Goal: Transaction & Acquisition: Purchase product/service

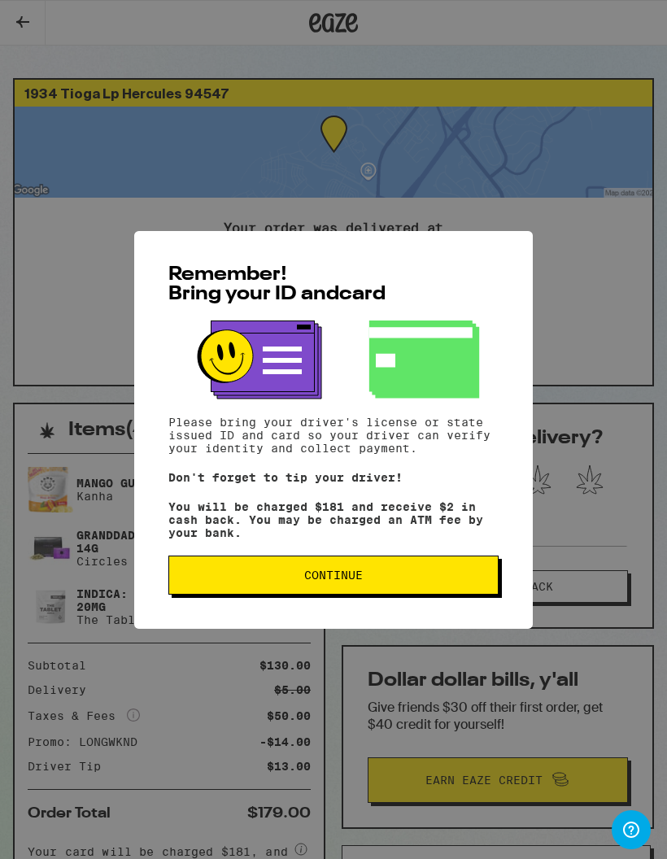
click at [396, 581] on span "Continue" at bounding box center [333, 574] width 303 height 11
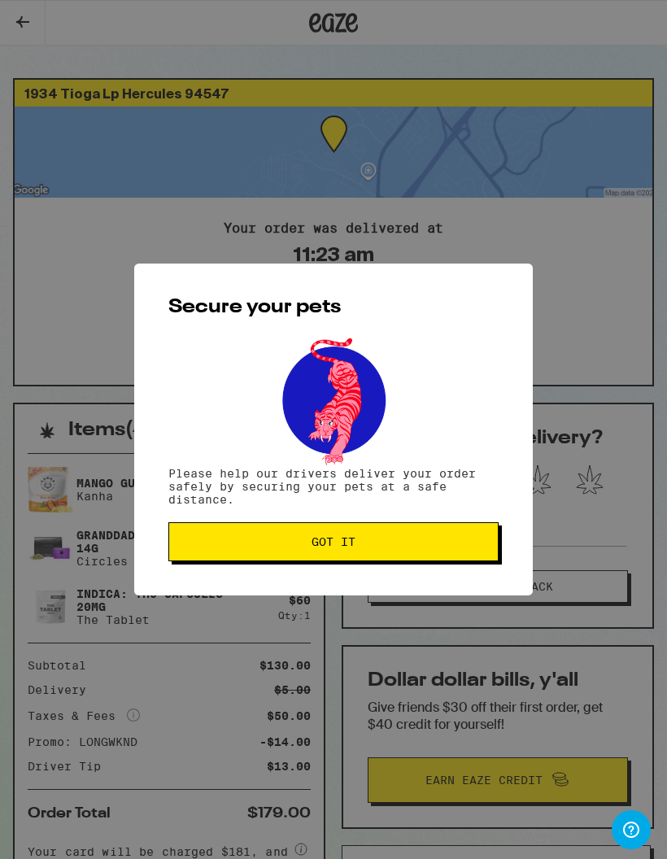
click at [416, 531] on button "Got it" at bounding box center [333, 541] width 330 height 39
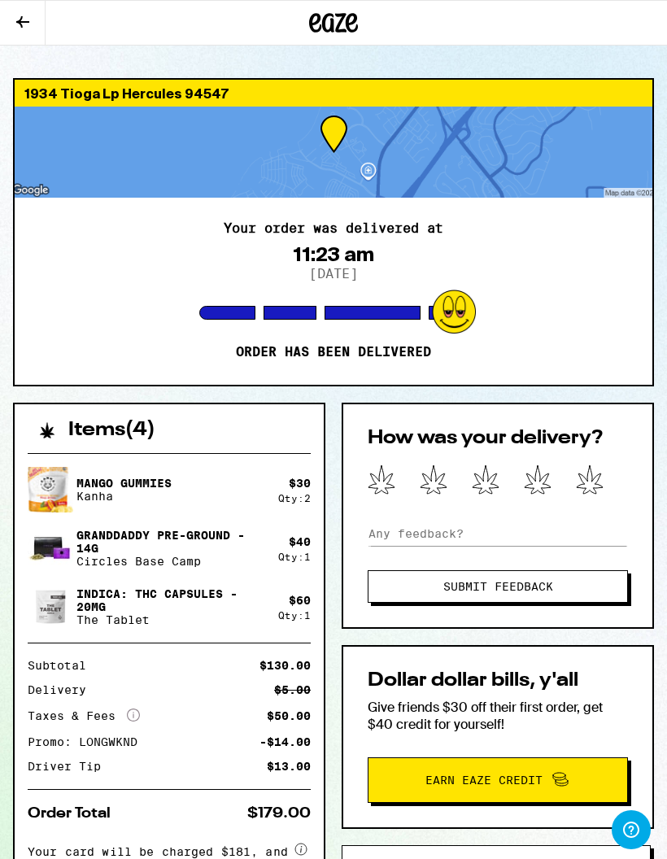
click at [355, 24] on icon at bounding box center [333, 22] width 49 height 29
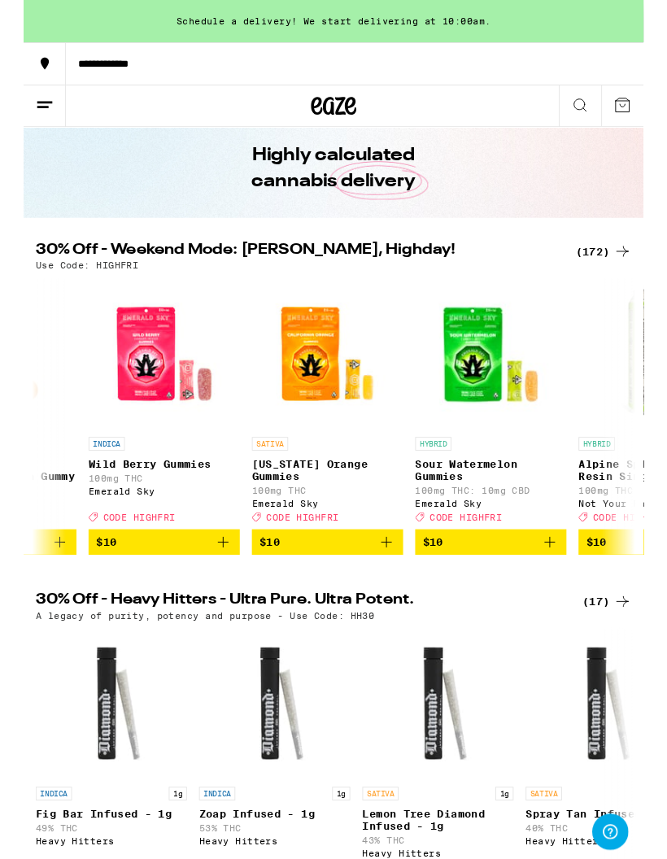
scroll to position [0, 3277]
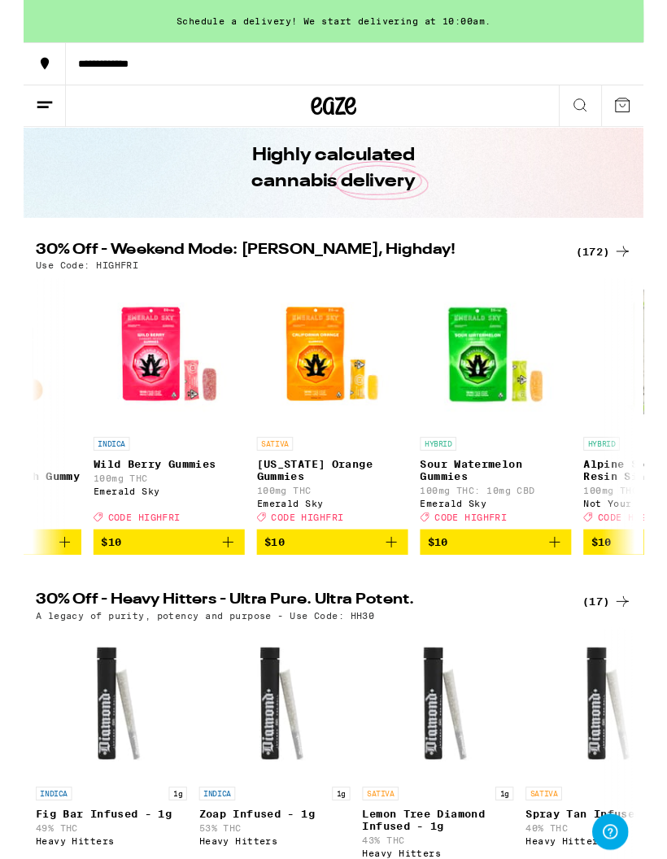
click at [220, 590] on icon "Add to bag" at bounding box center [220, 583] width 20 height 20
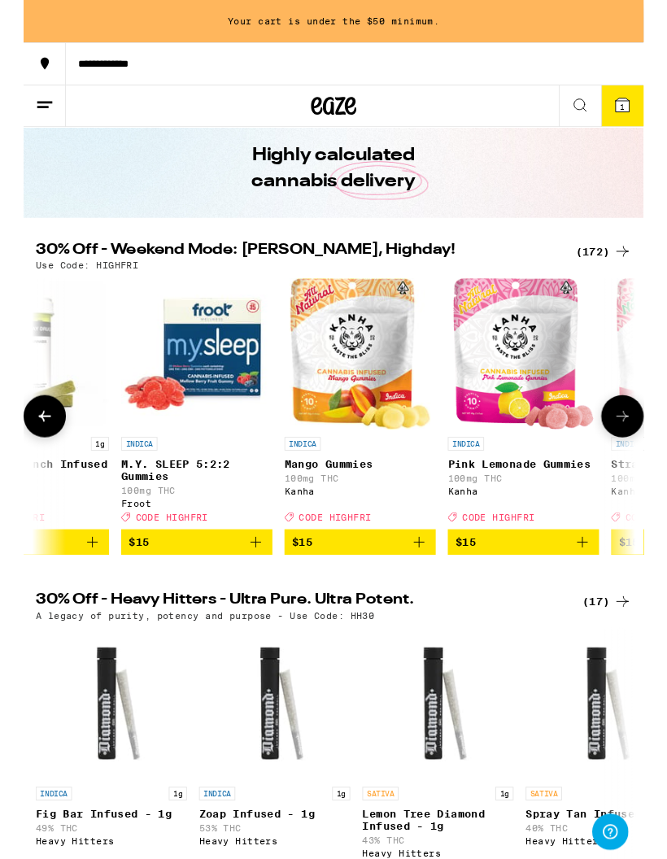
scroll to position [0, 8171]
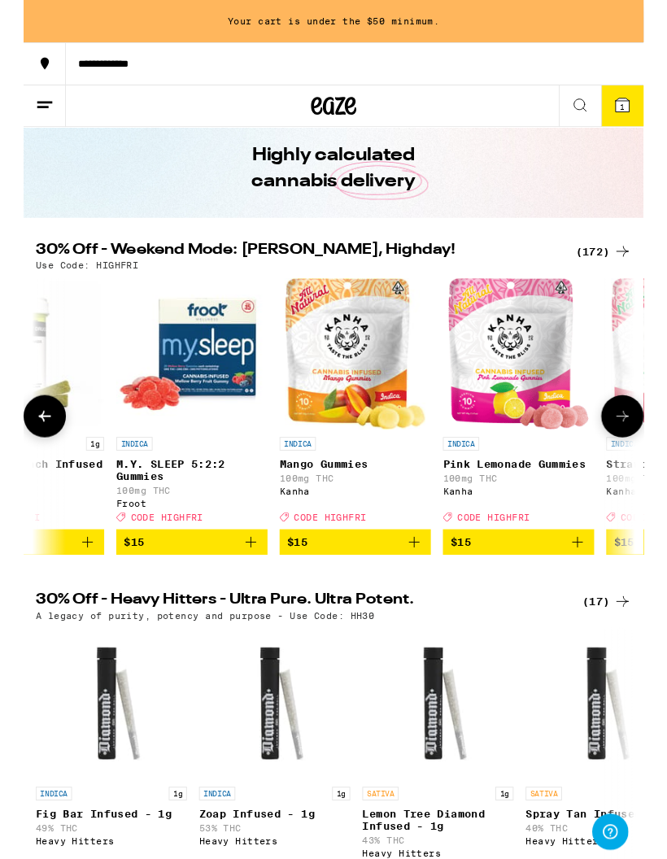
click at [408, 591] on span "$15" at bounding box center [357, 583] width 146 height 20
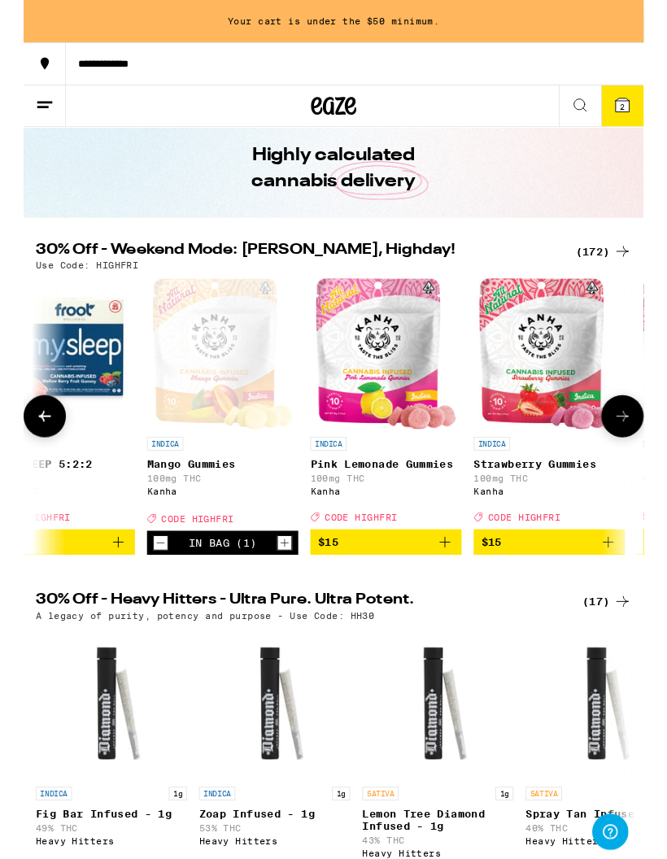
scroll to position [0, 8382]
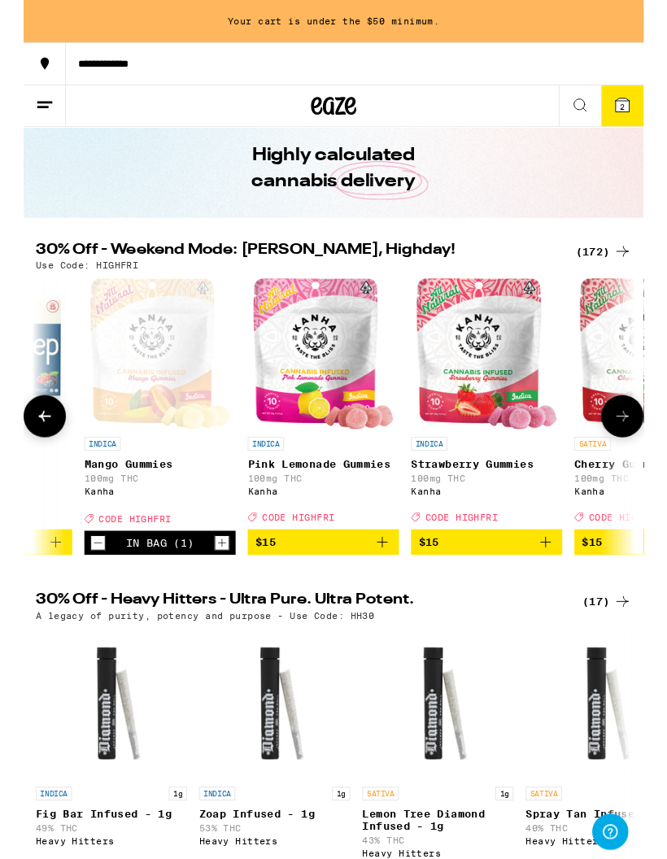
click at [392, 592] on icon "Add to bag" at bounding box center [386, 583] width 20 height 20
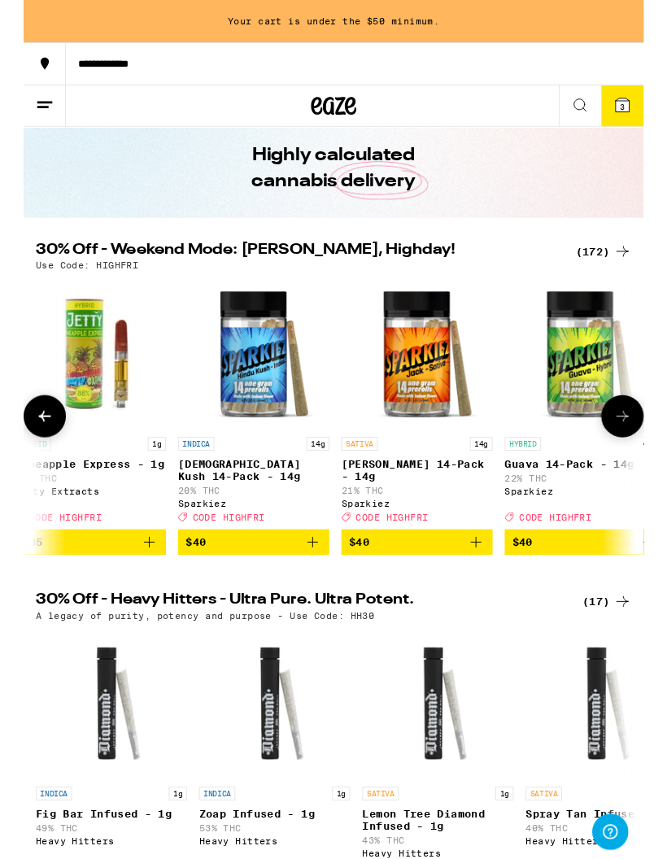
scroll to position [0, 24799]
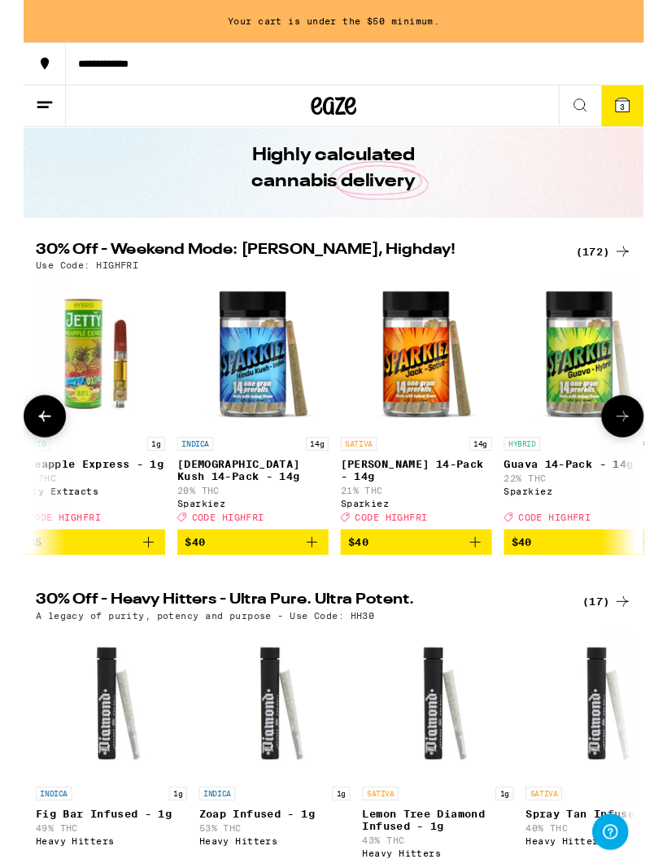
click at [307, 592] on icon "Add to bag" at bounding box center [310, 583] width 20 height 20
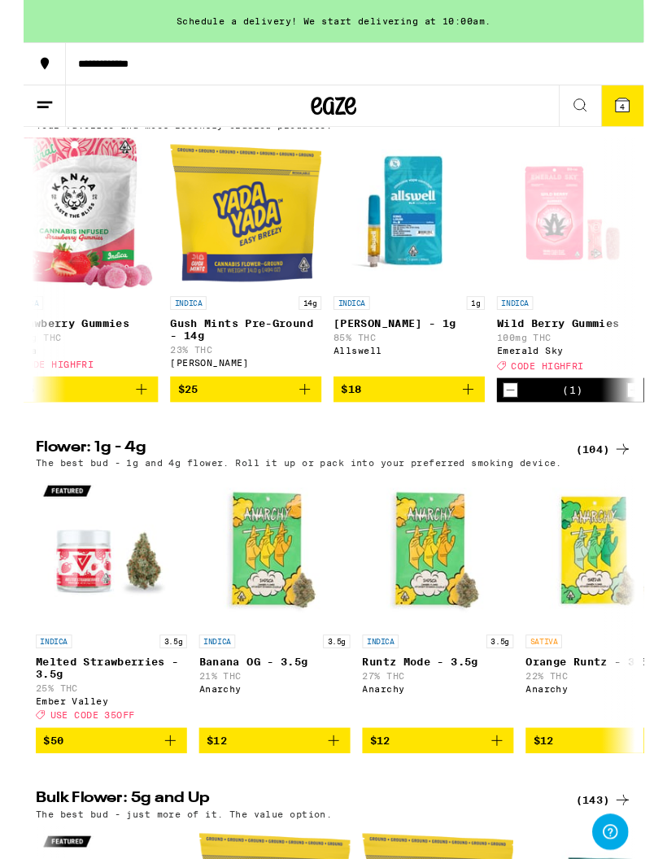
scroll to position [0, 383]
click at [305, 429] on icon "Add to bag" at bounding box center [302, 419] width 20 height 20
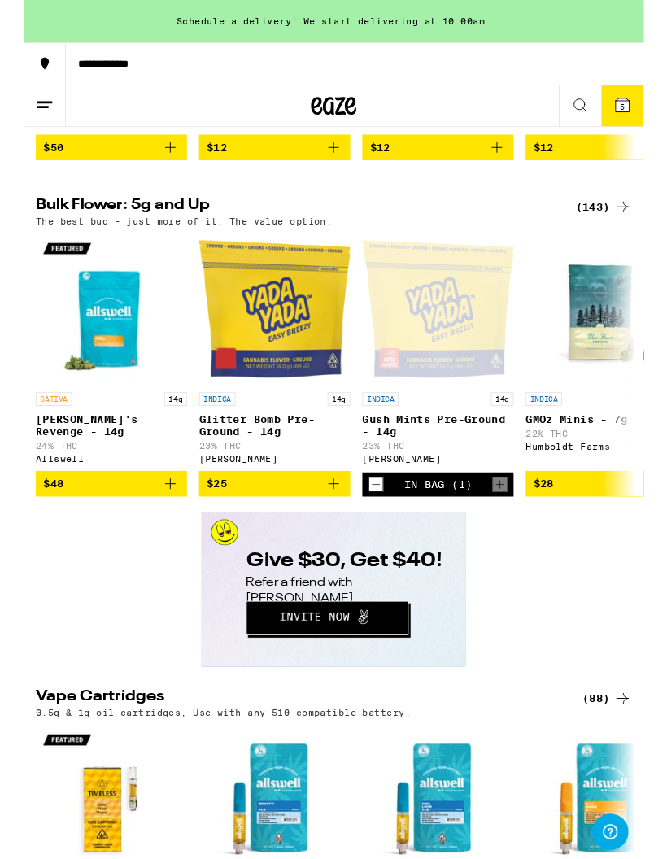
scroll to position [2389, 0]
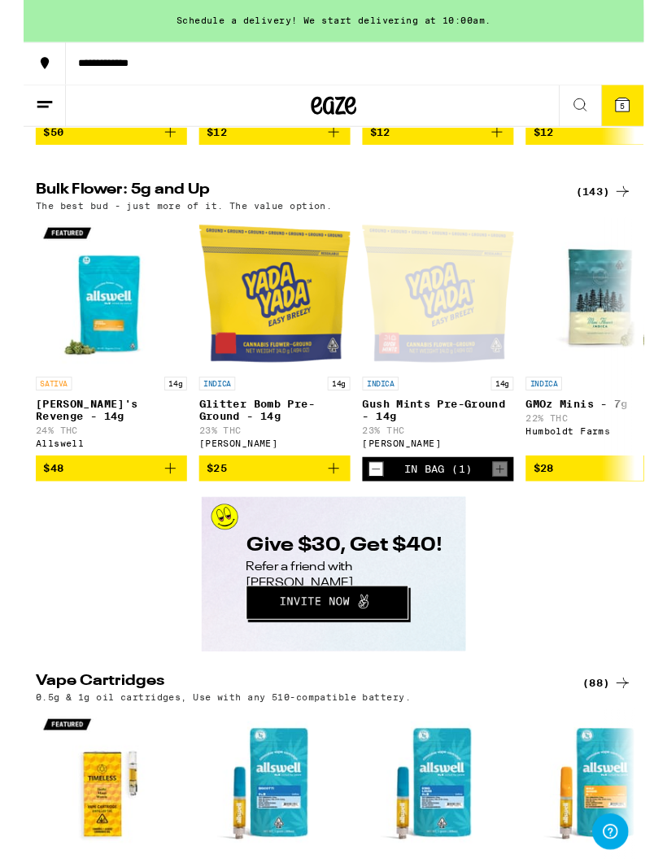
click at [337, 514] on icon "Add to bag" at bounding box center [334, 505] width 20 height 20
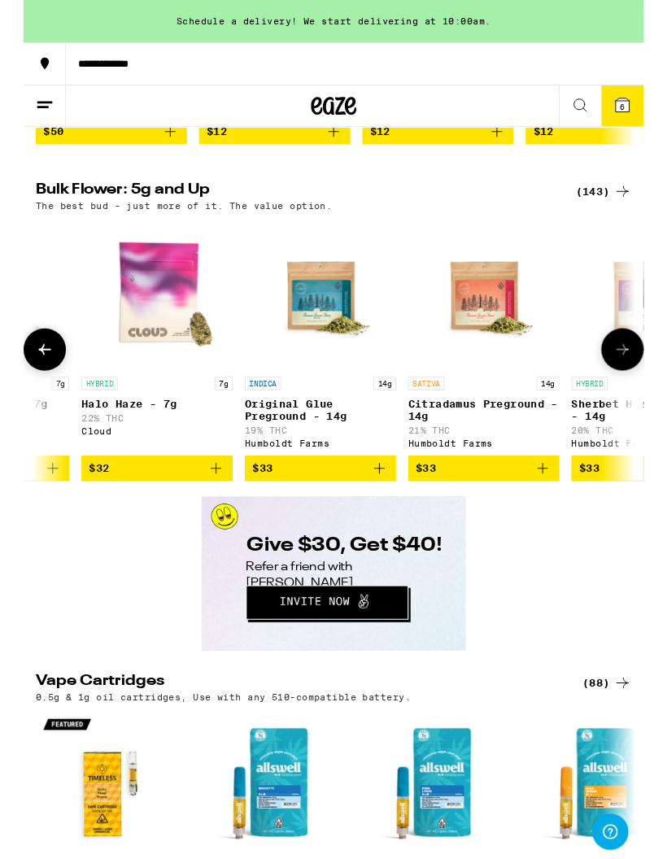
scroll to position [0, 2236]
click at [378, 517] on button "$33" at bounding box center [318, 504] width 163 height 28
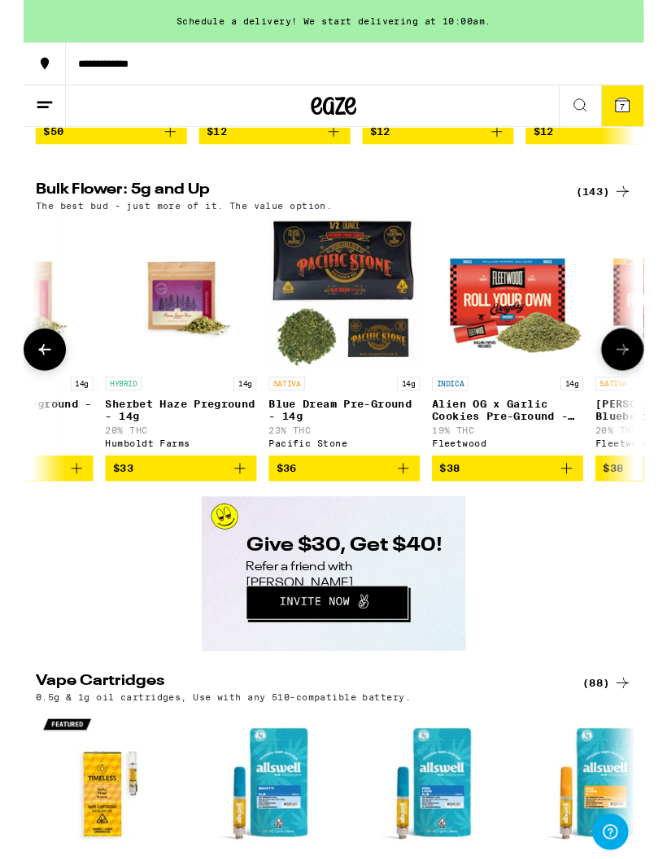
scroll to position [0, 2737]
click at [405, 513] on icon "Add to bag" at bounding box center [408, 504] width 20 height 20
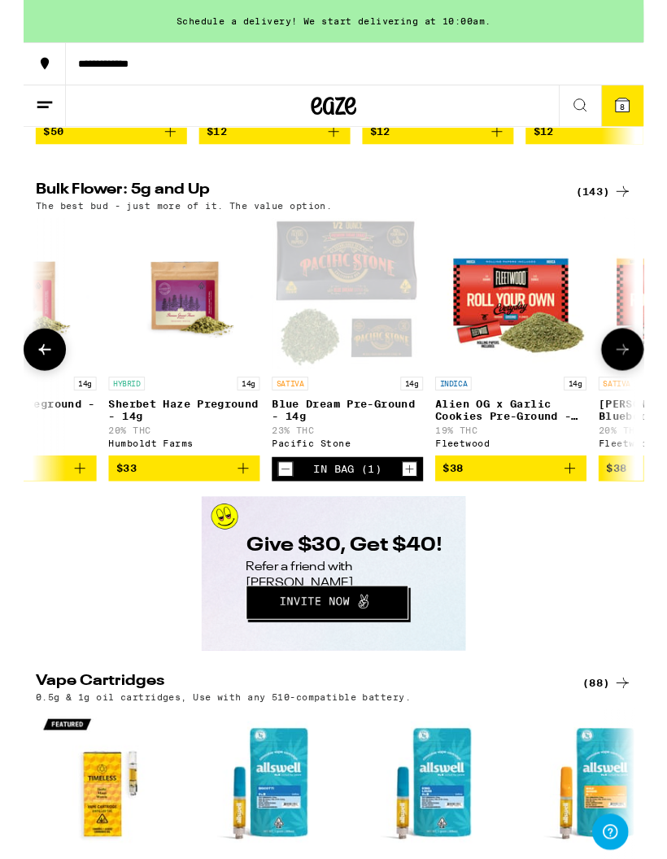
scroll to position [0, 2732]
click at [277, 514] on icon "Decrement" at bounding box center [283, 505] width 15 height 20
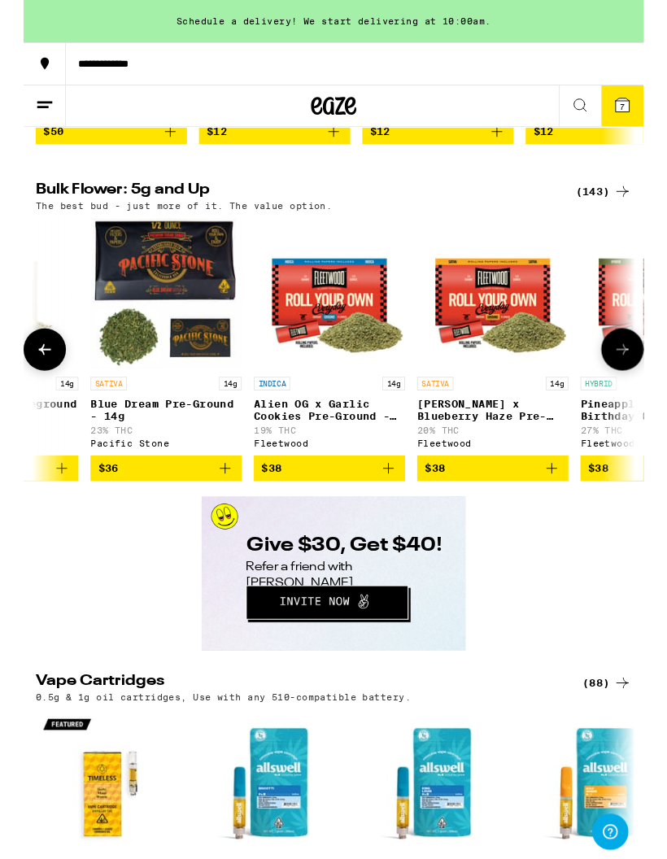
scroll to position [0, 2929]
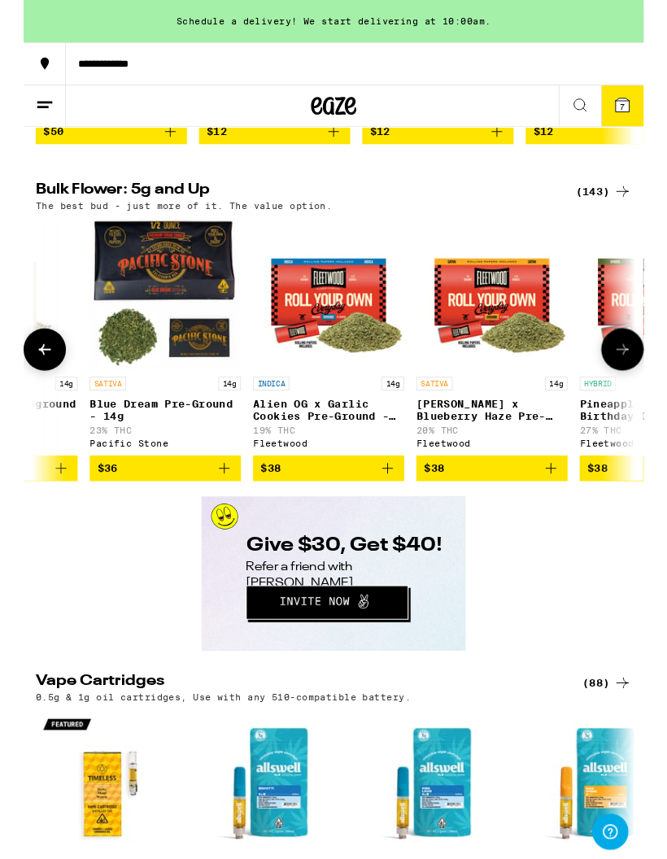
click at [400, 513] on icon "Add to bag" at bounding box center [392, 504] width 20 height 20
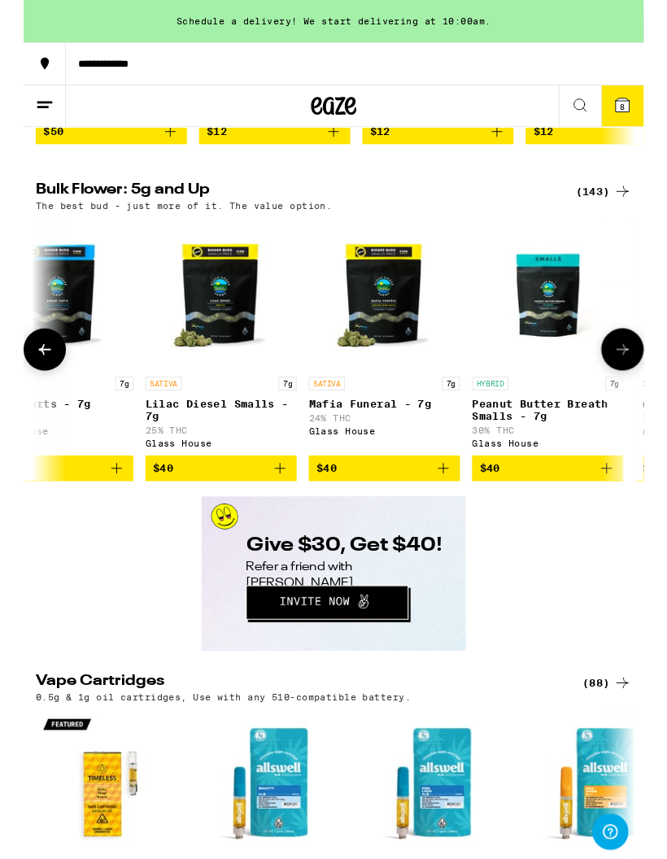
scroll to position [0, 4978]
click at [643, 113] on span "8" at bounding box center [644, 115] width 5 height 10
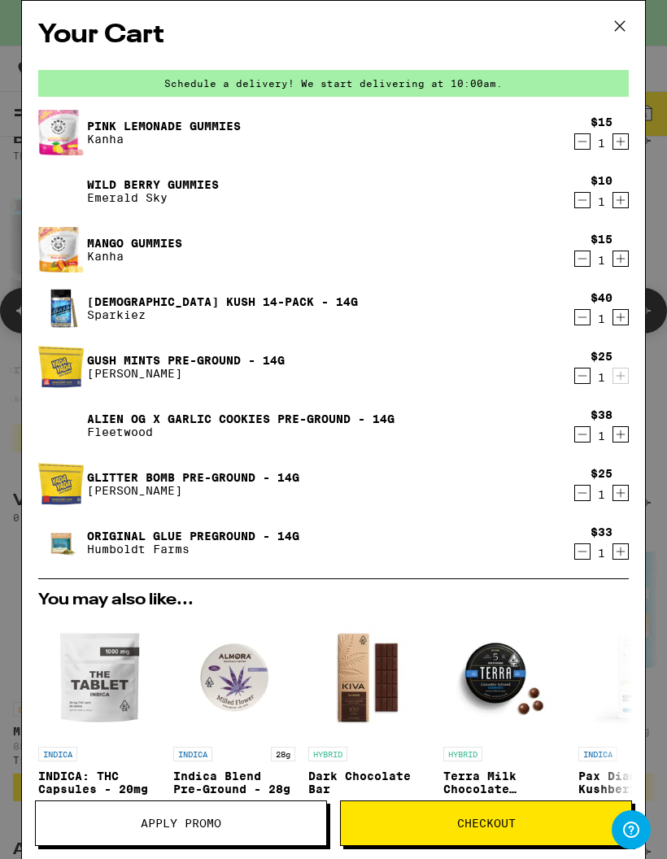
click at [623, 200] on icon "Increment" at bounding box center [620, 200] width 15 height 20
click at [571, 378] on div "$25 1" at bounding box center [598, 367] width 61 height 34
click at [585, 373] on icon "Decrement" at bounding box center [582, 376] width 15 height 20
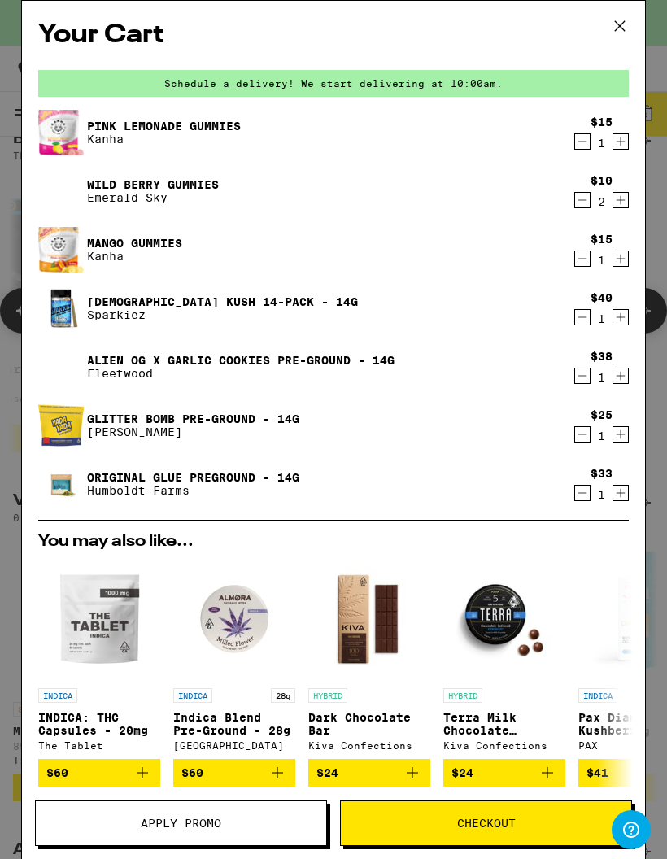
click at [582, 434] on icon "Decrement" at bounding box center [582, 435] width 15 height 20
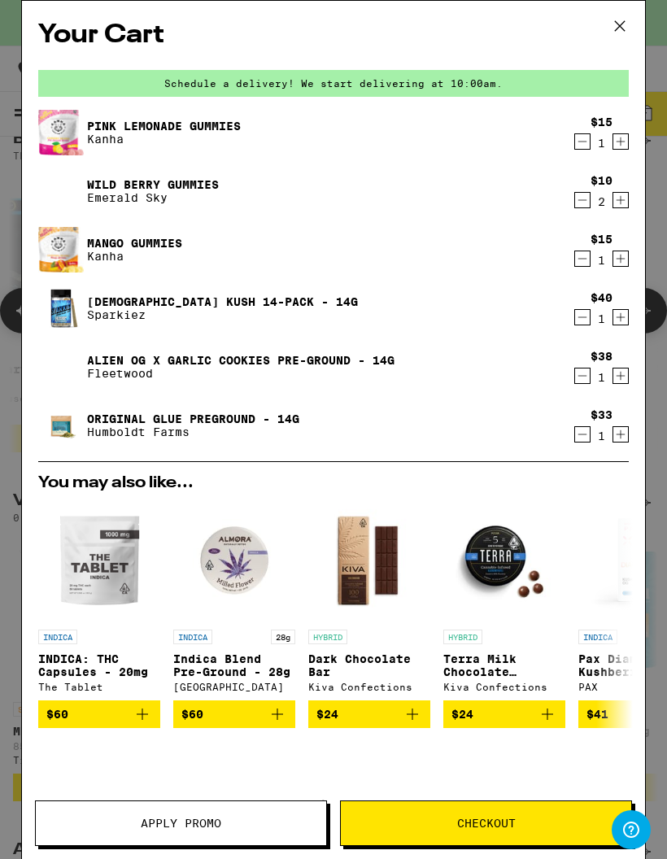
click at [589, 369] on icon "Decrement" at bounding box center [582, 376] width 15 height 20
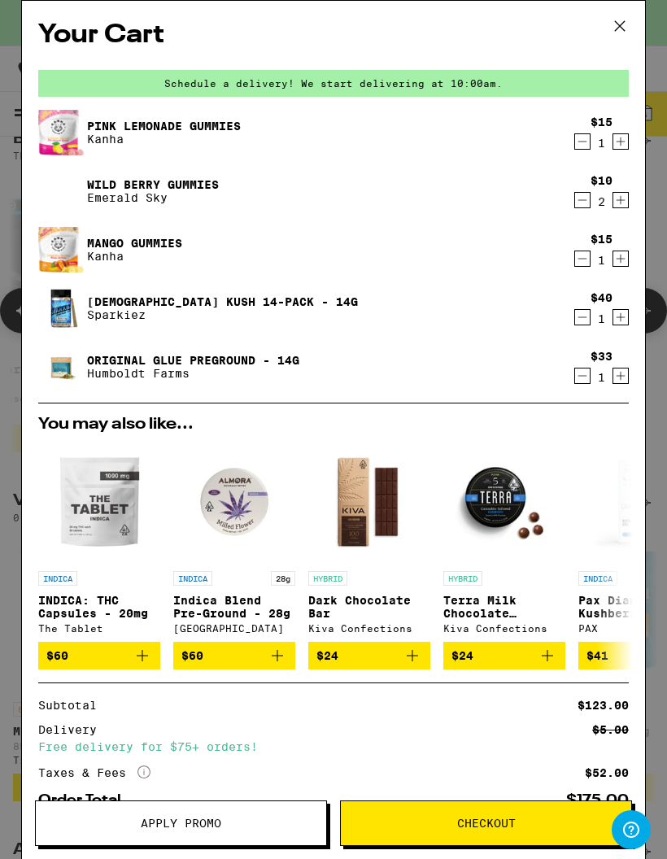
click at [574, 315] on button "Decrement" at bounding box center [582, 317] width 16 height 16
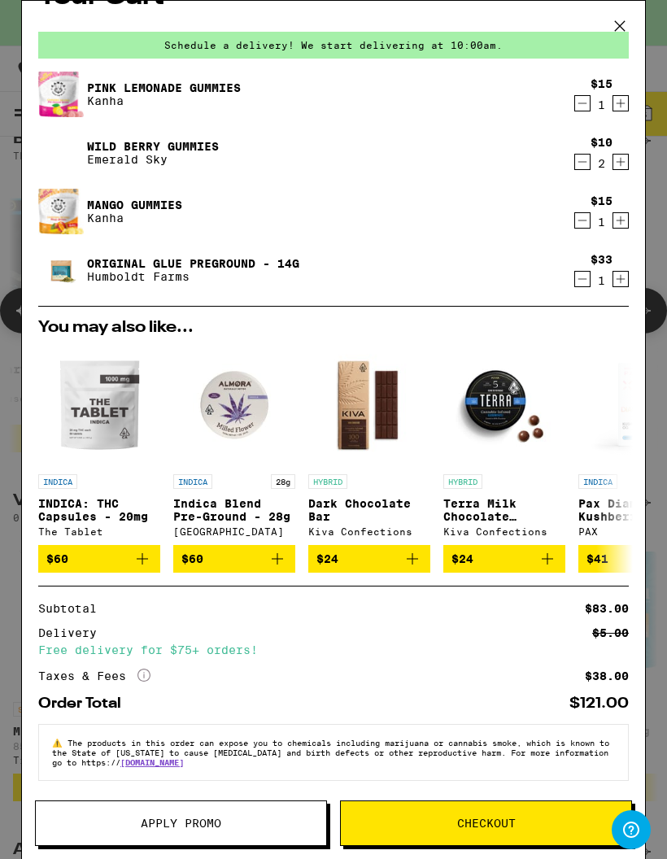
scroll to position [55, 0]
click at [162, 813] on button "Apply Promo" at bounding box center [181, 823] width 292 height 46
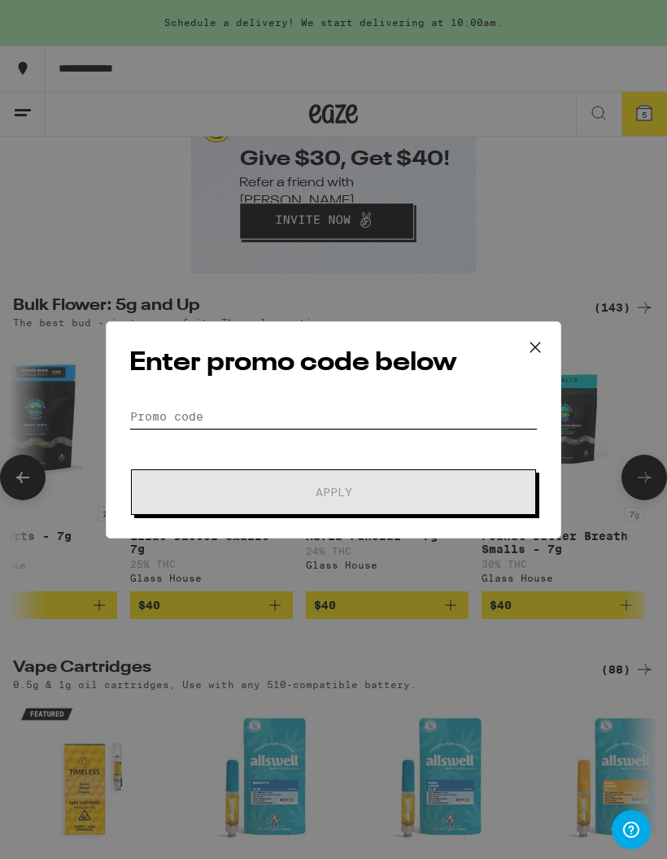
click at [321, 406] on input "Promo Code" at bounding box center [333, 416] width 408 height 24
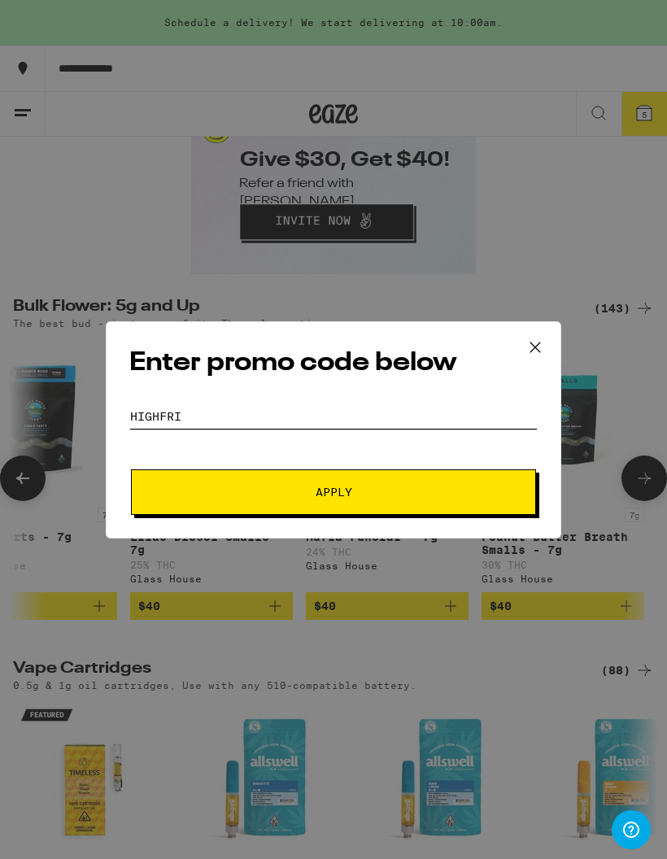
type input "highfri"
click at [471, 474] on button "Apply" at bounding box center [333, 492] width 405 height 46
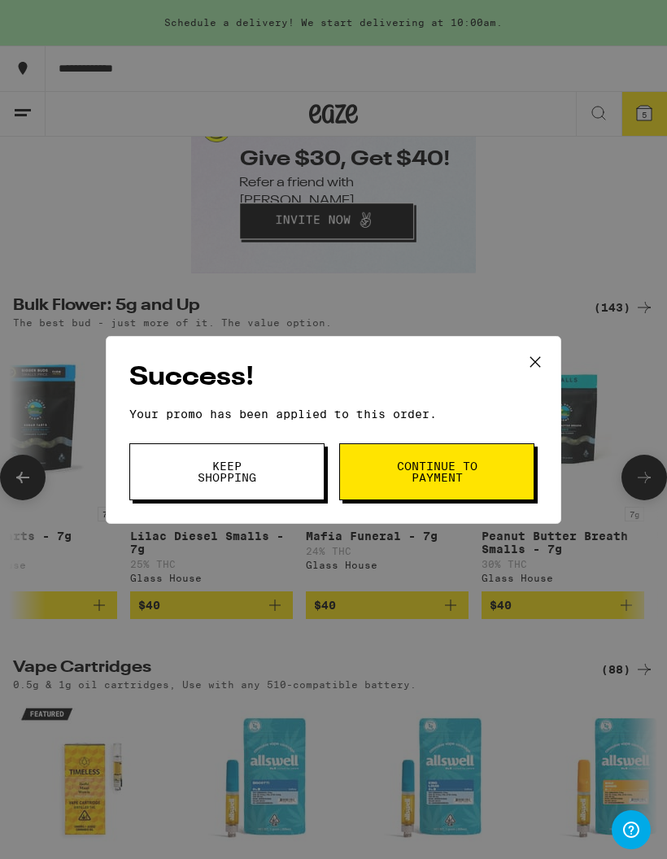
click at [469, 466] on span "Continue to payment" at bounding box center [436, 471] width 83 height 23
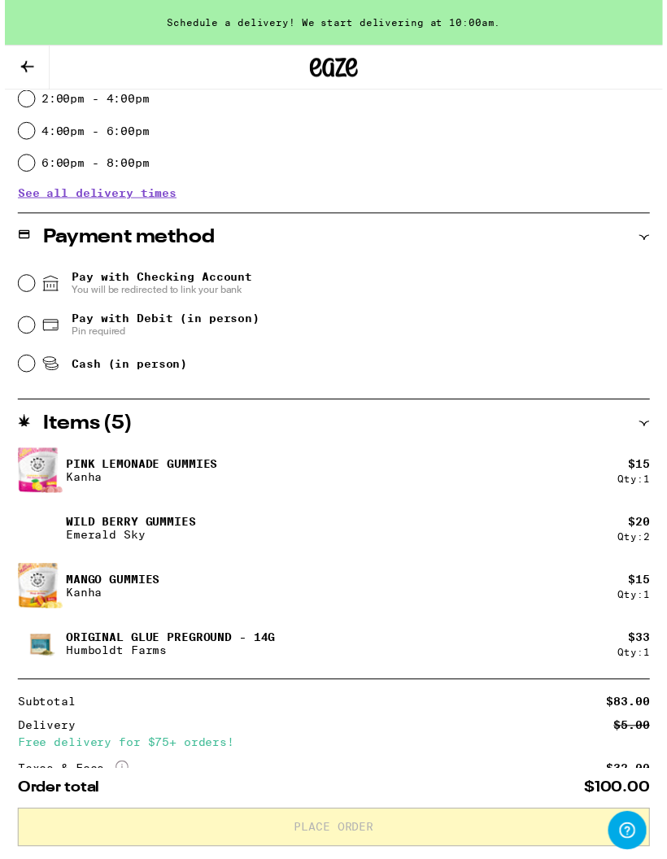
scroll to position [541, 0]
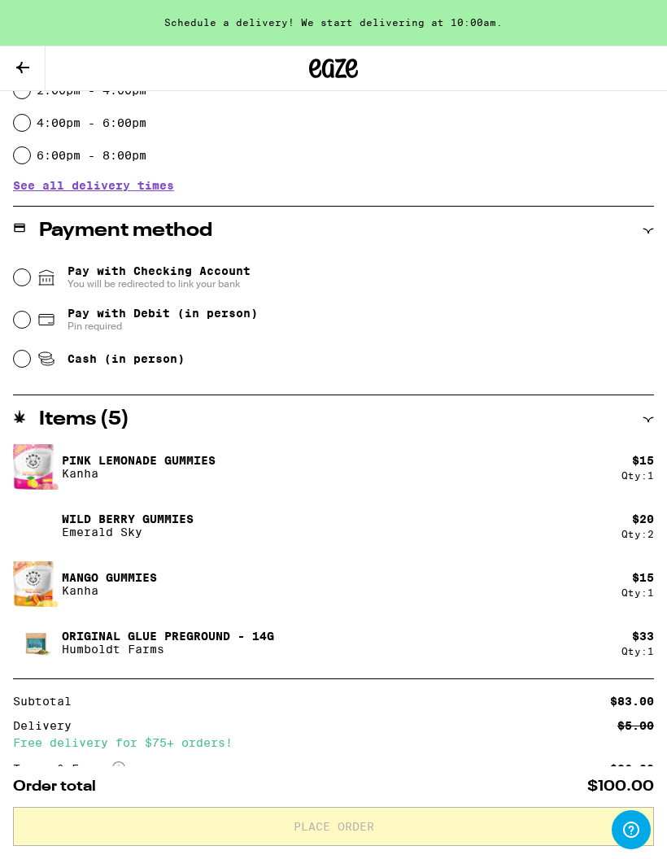
click at [27, 315] on div "Pay with Debit (in person) Pin required" at bounding box center [334, 320] width 640 height 42
click at [44, 318] on icon at bounding box center [47, 320] width 20 height 20
click at [30, 318] on input "Pay with Debit (in person) Pin required" at bounding box center [22, 320] width 16 height 16
radio input "true"
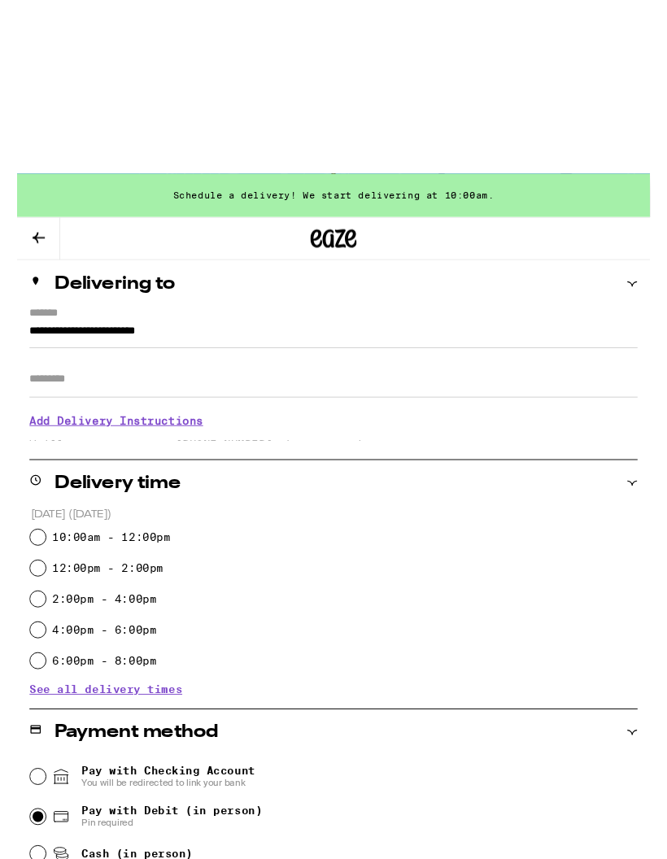
scroll to position [0, 0]
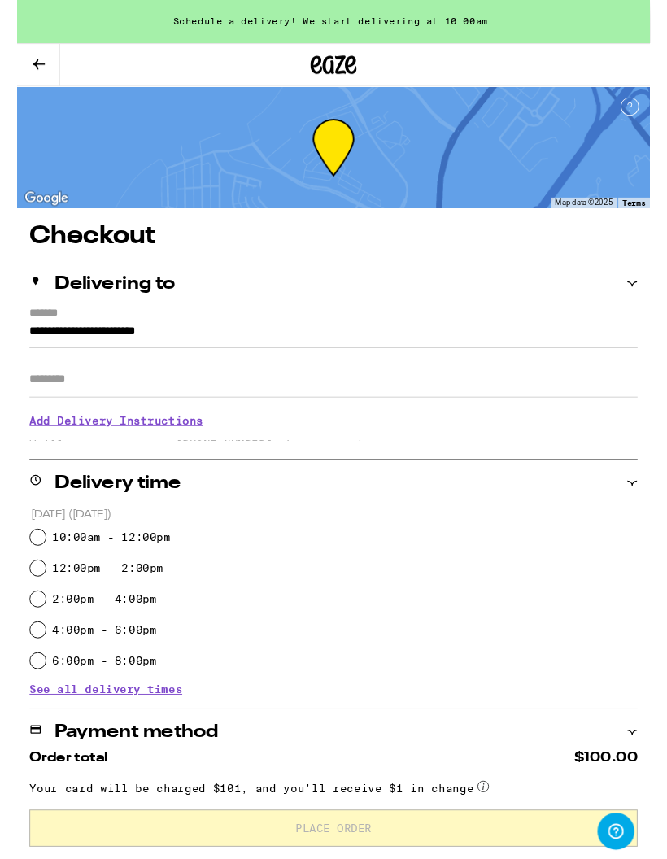
click at [24, 562] on input "10:00am - 12:00pm" at bounding box center [22, 566] width 16 height 16
radio input "true"
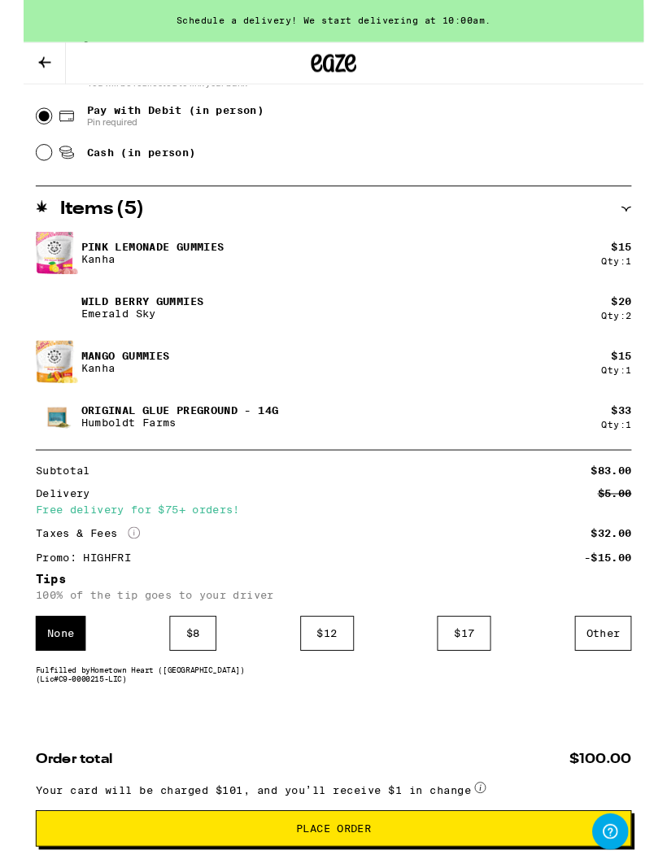
scroll to position [767, 0]
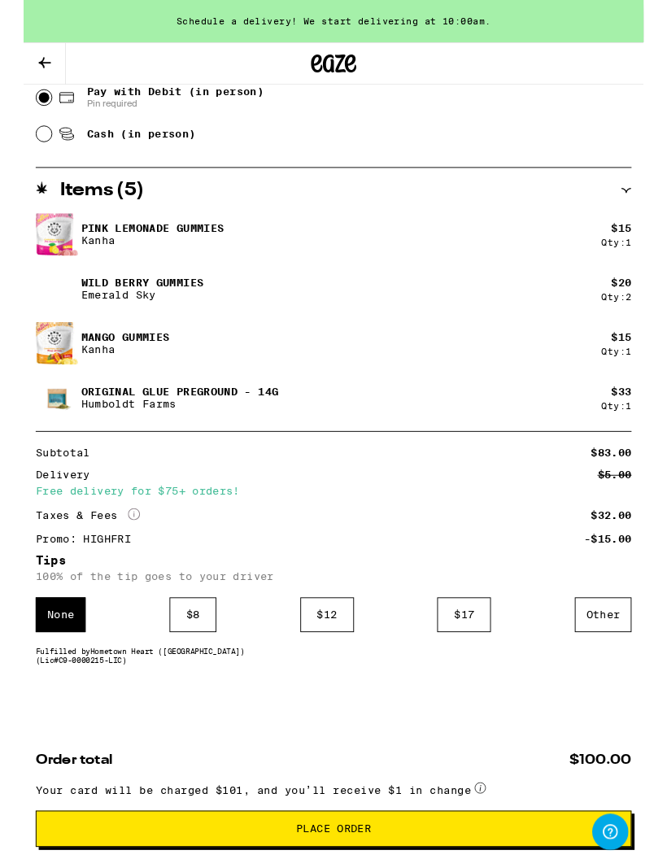
click at [325, 656] on div "$ 12" at bounding box center [327, 661] width 58 height 37
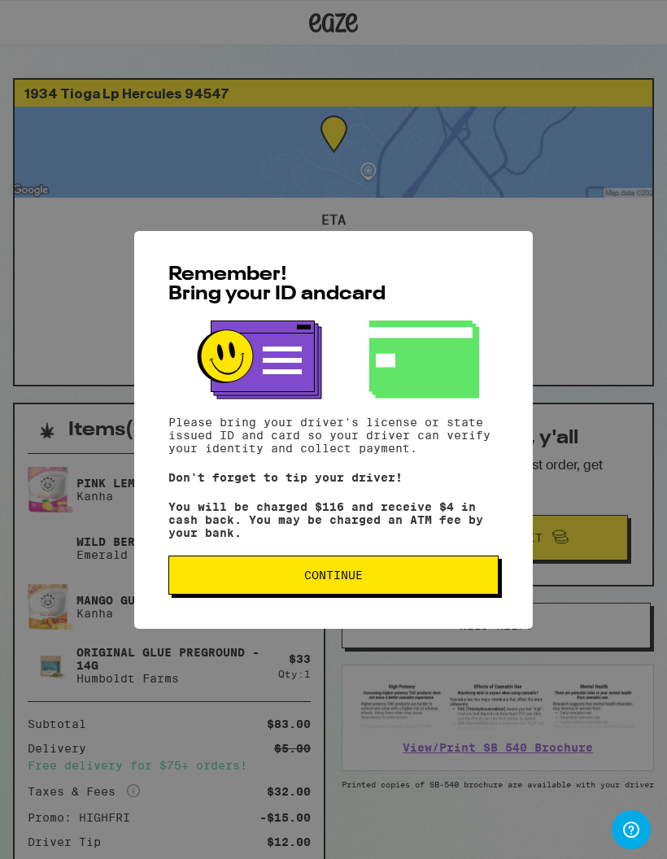
click at [446, 574] on button "Continue" at bounding box center [333, 575] width 330 height 39
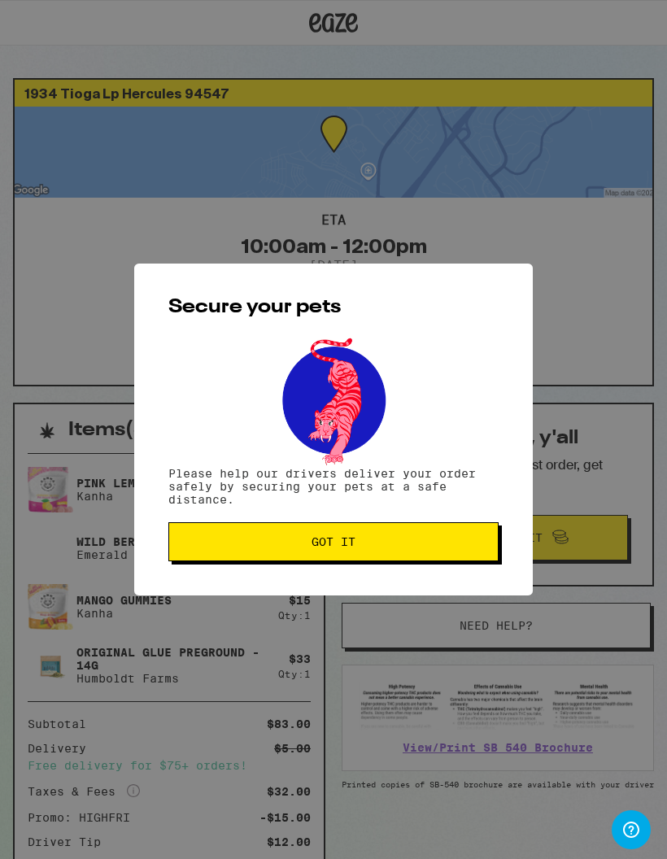
click at [449, 545] on span "Got it" at bounding box center [333, 541] width 303 height 11
